Goal: Information Seeking & Learning: Learn about a topic

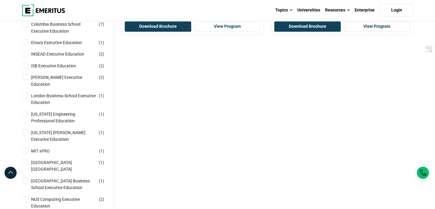
scroll to position [193, 0]
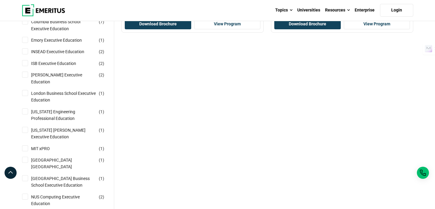
click at [186, 84] on div "chief (2) Filters Reset all × Singapore Management University × Singapore Manag…" at bounding box center [267, 161] width 299 height 524
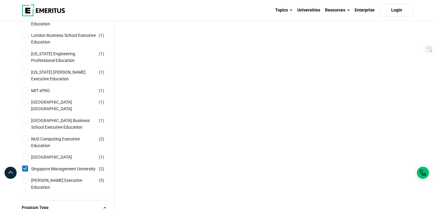
scroll to position [254, 0]
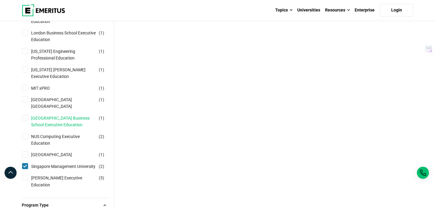
click at [59, 115] on link "[GEOGRAPHIC_DATA] Business School Executive Education" at bounding box center [69, 122] width 77 height 14
checkbox input "true"
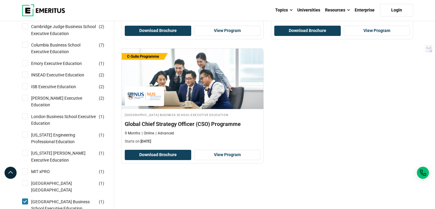
scroll to position [193, 0]
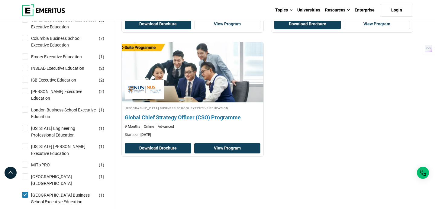
click at [218, 147] on link "View Program" at bounding box center [227, 148] width 66 height 10
